Goal: Check status: Check status

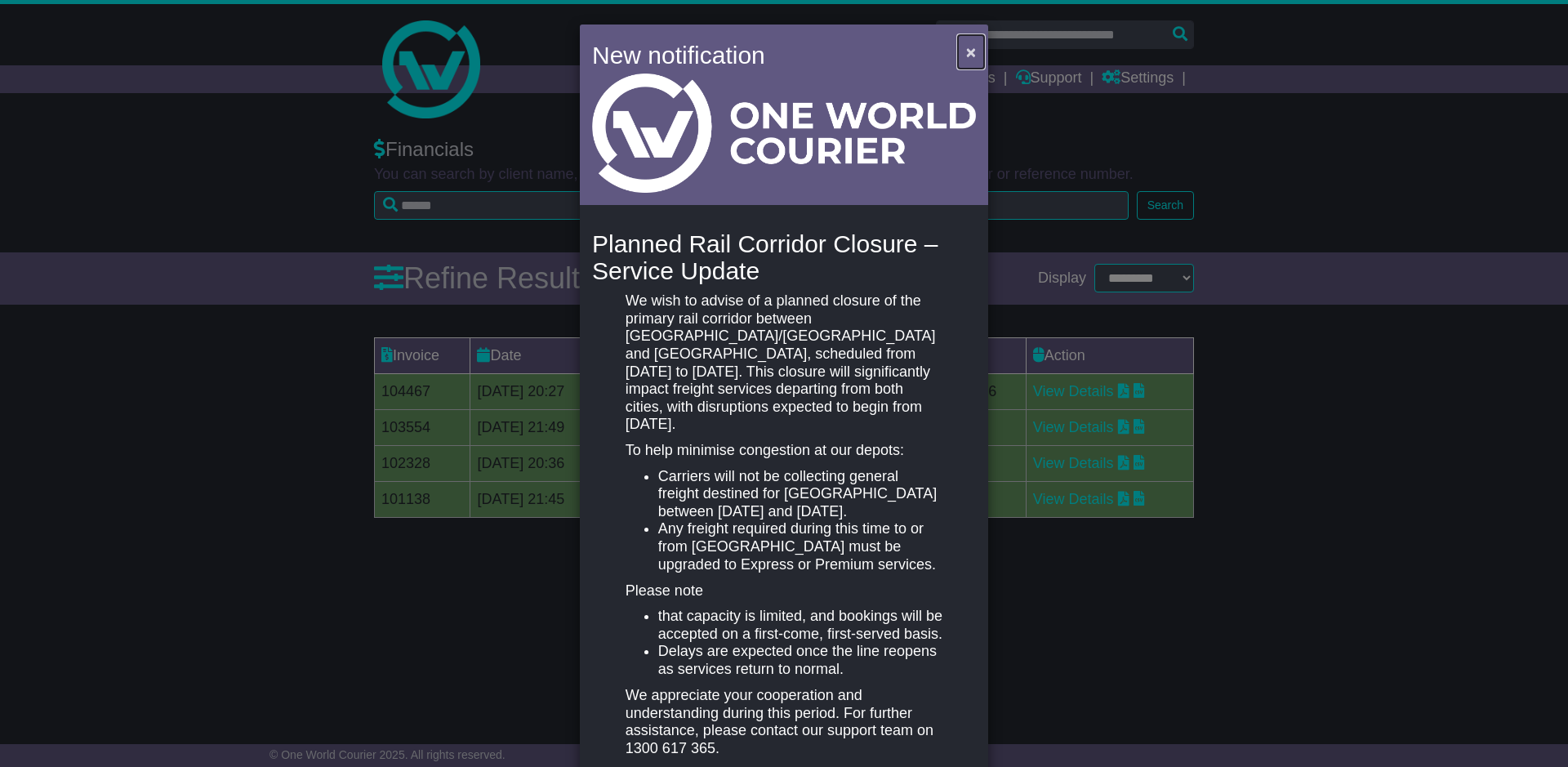
click at [977, 44] on button "×" at bounding box center [971, 52] width 26 height 34
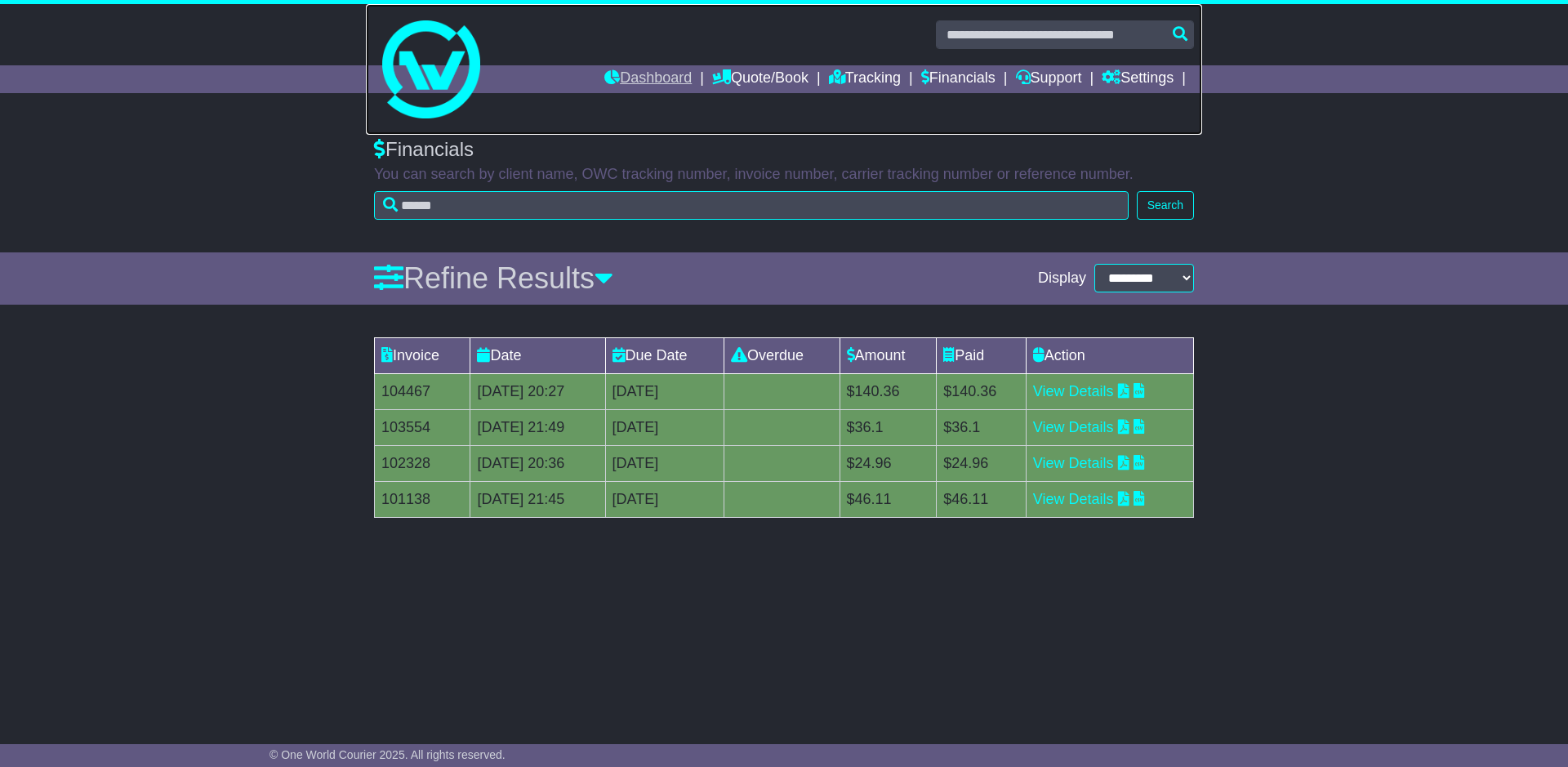
click at [631, 94] on link at bounding box center [784, 70] width 836 height 130
click at [642, 84] on link "Dashboard" at bounding box center [648, 79] width 87 height 28
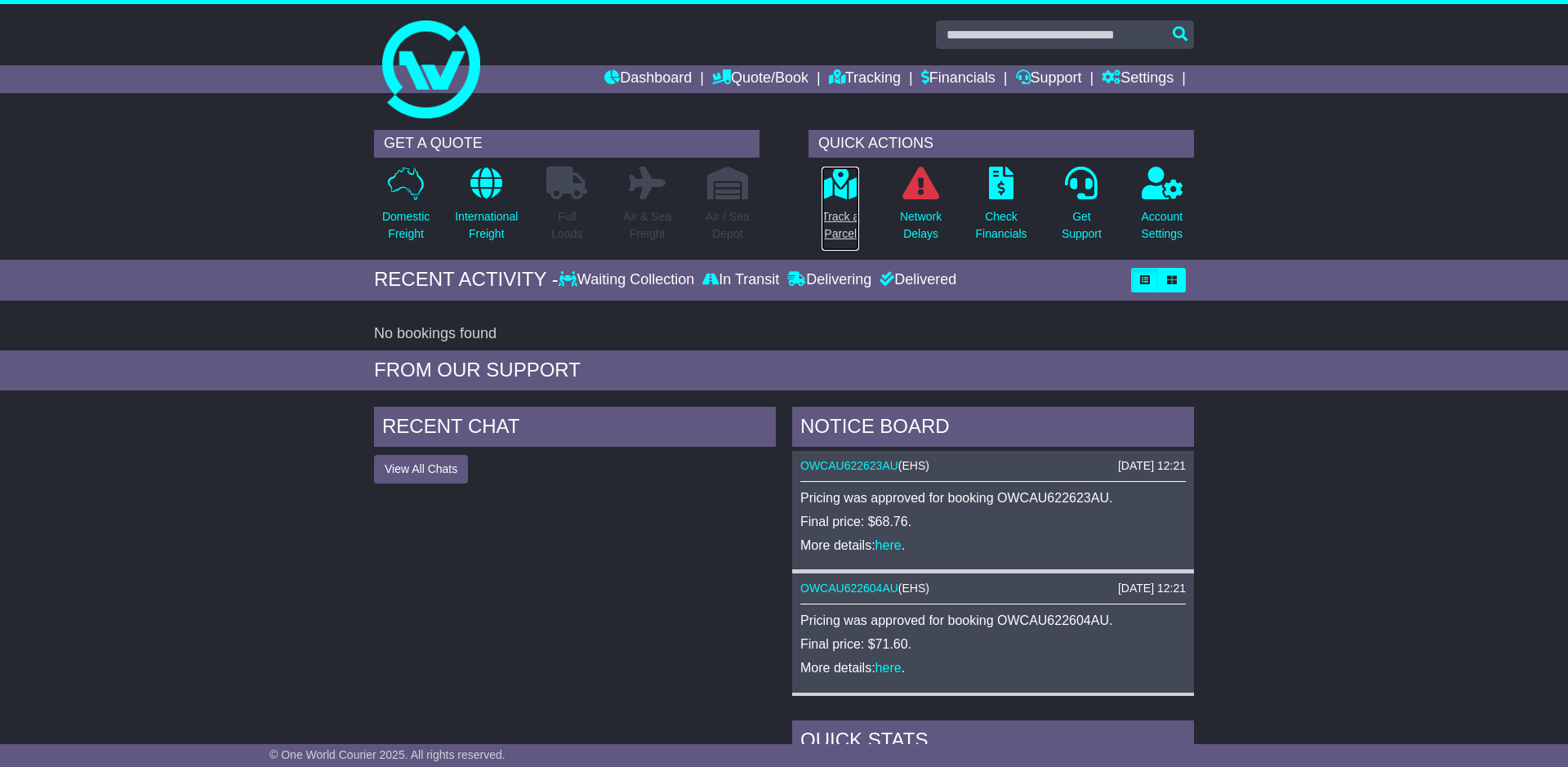
click at [834, 203] on link "Track a Parcel" at bounding box center [840, 208] width 39 height 86
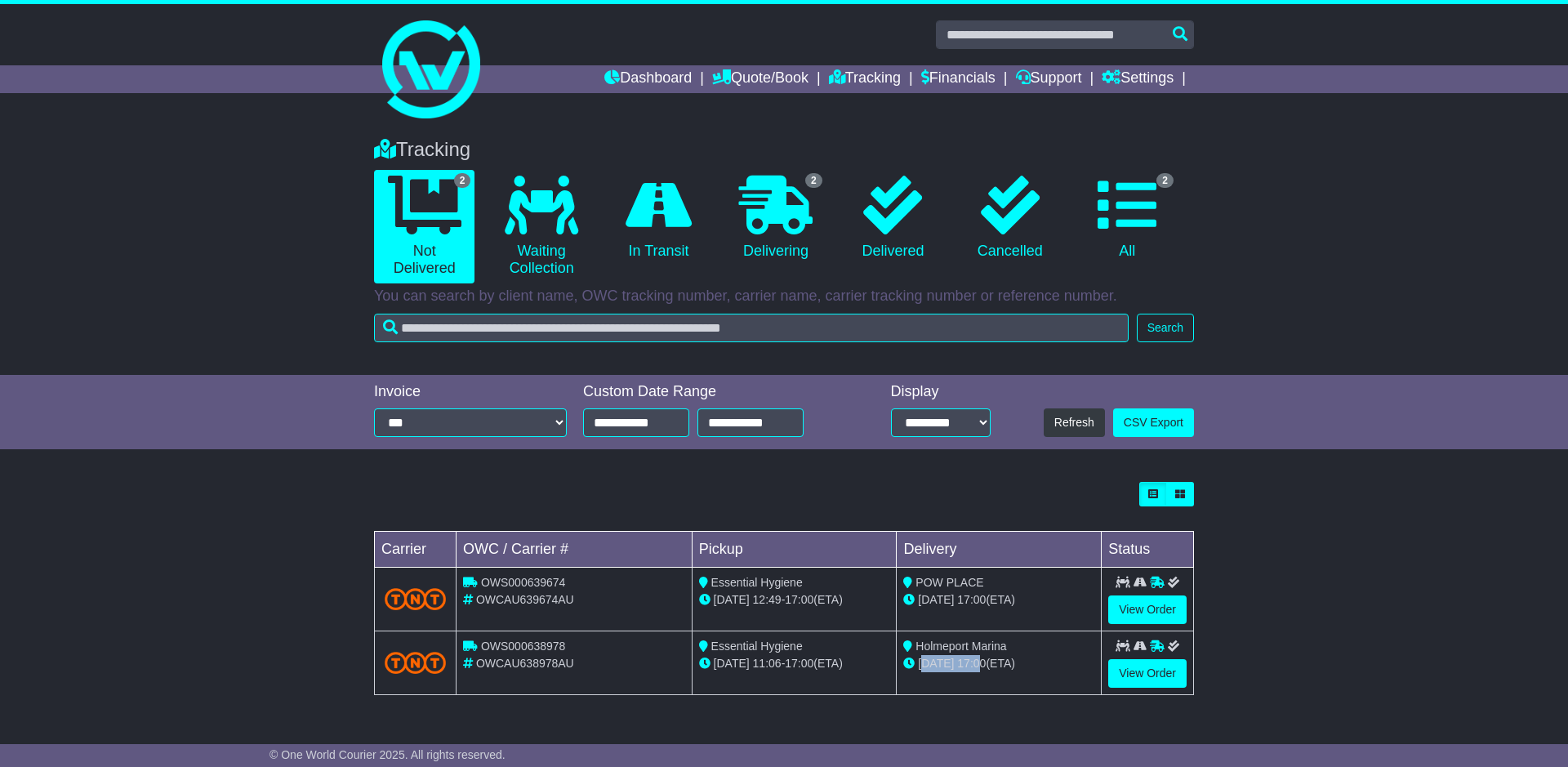
drag, startPoint x: 924, startPoint y: 666, endPoint x: 978, endPoint y: 666, distance: 54.0
click at [978, 666] on div "29 Aug 17:00 (ETA)" at bounding box center [999, 663] width 191 height 17
click at [982, 666] on span "17:00" at bounding box center [971, 663] width 28 height 13
click at [1140, 666] on link "View Order" at bounding box center [1148, 674] width 78 height 28
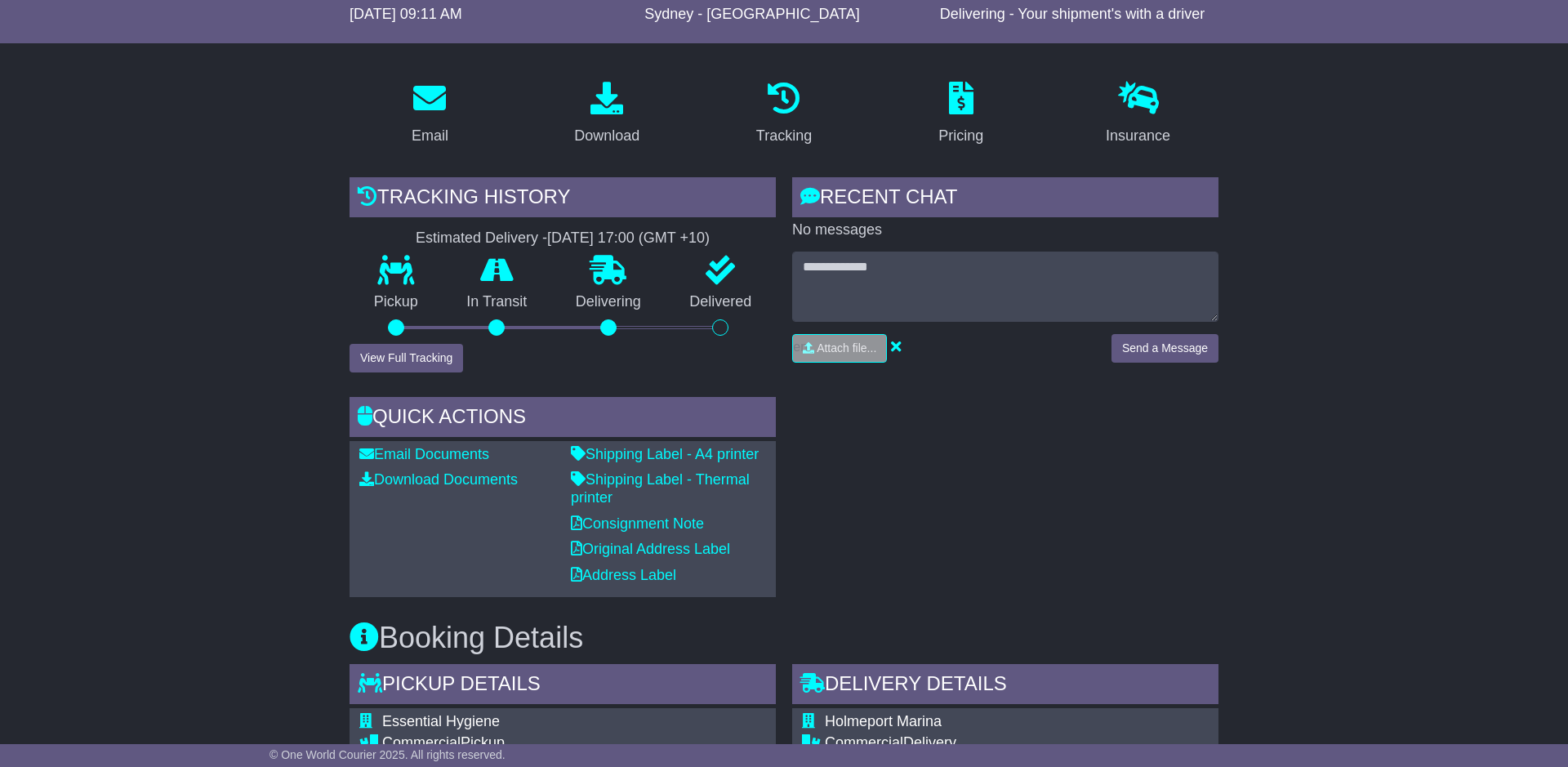
scroll to position [210, 0]
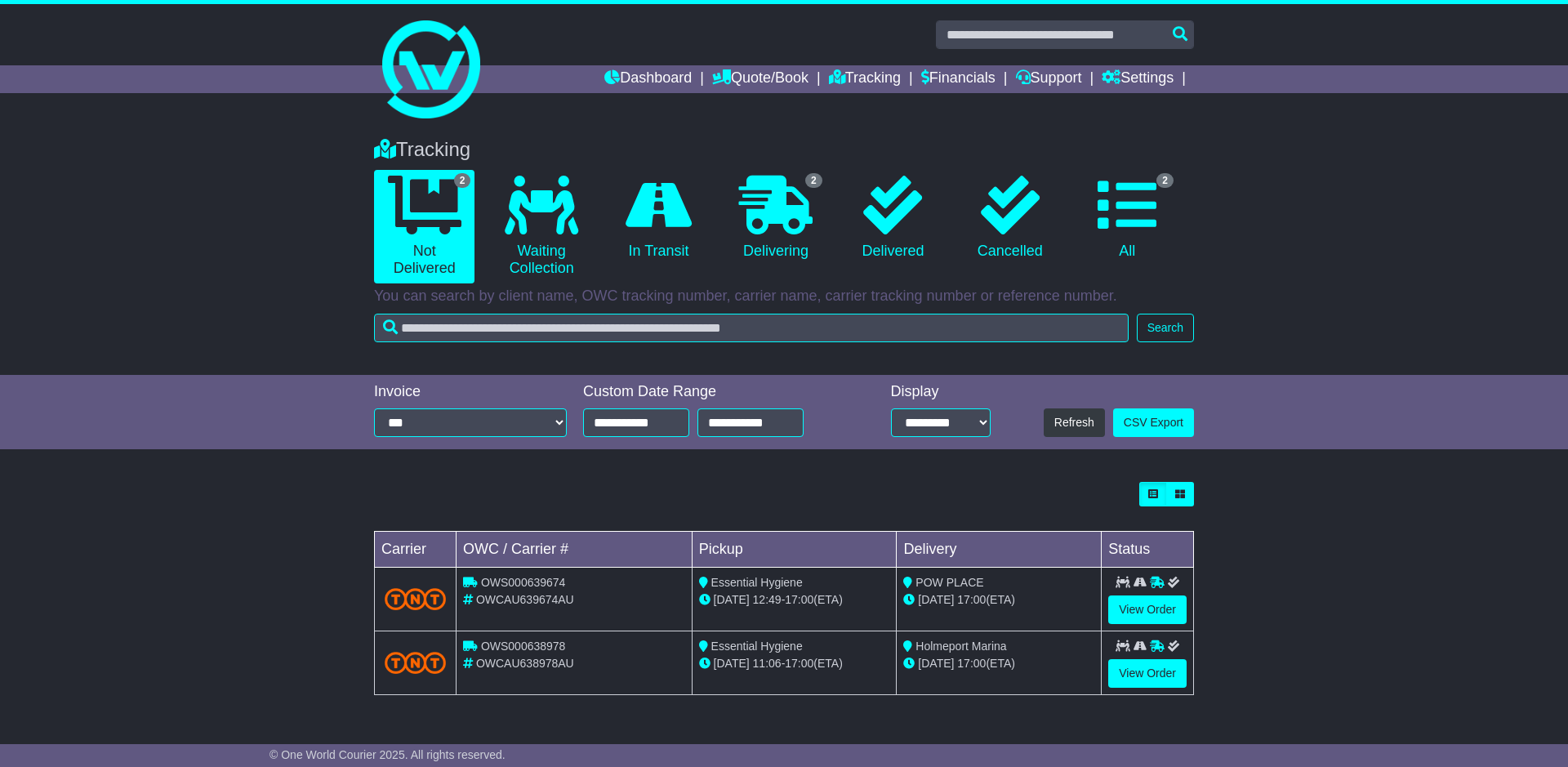
drag, startPoint x: 921, startPoint y: 602, endPoint x: 1014, endPoint y: 602, distance: 93.0
click at [1014, 602] on div "29 Aug 17:00 (ETA)" at bounding box center [999, 599] width 191 height 17
click at [1152, 604] on link "View Order" at bounding box center [1148, 610] width 78 height 28
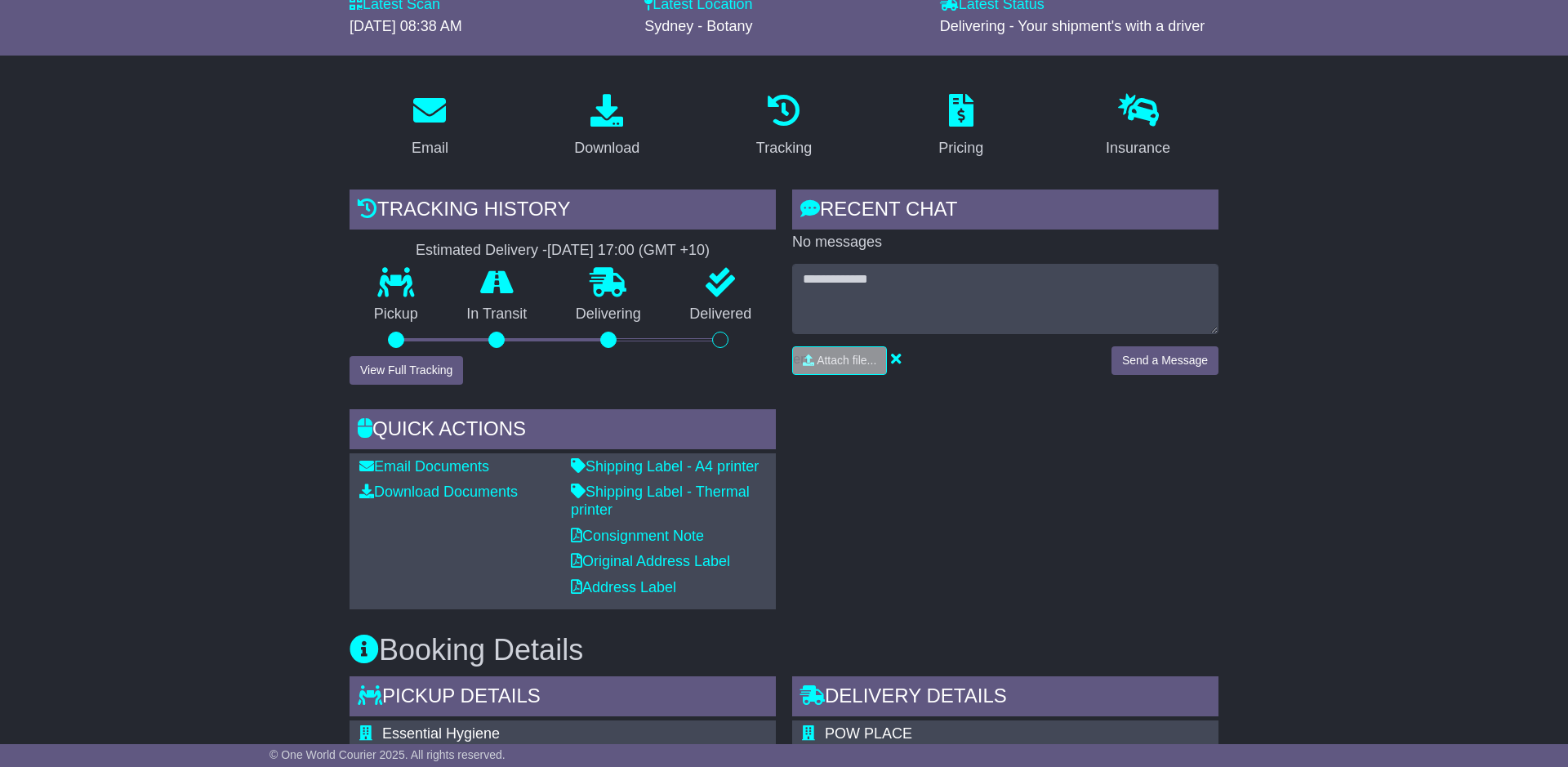
scroll to position [187, 0]
